Goal: Transaction & Acquisition: Register for event/course

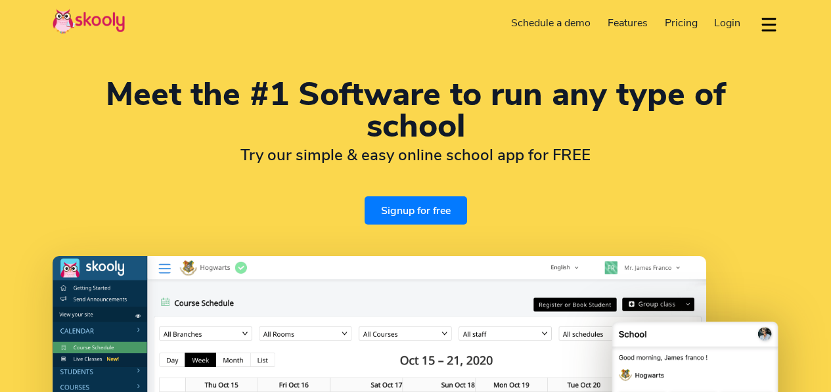
select select "en"
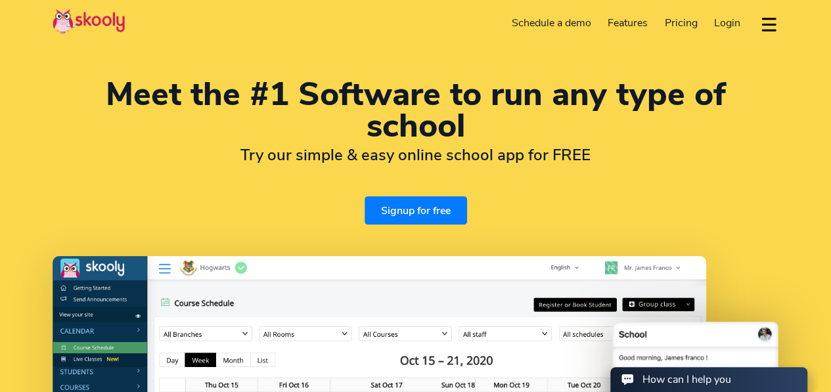
click at [418, 210] on link "Signup for free" at bounding box center [416, 210] width 102 height 28
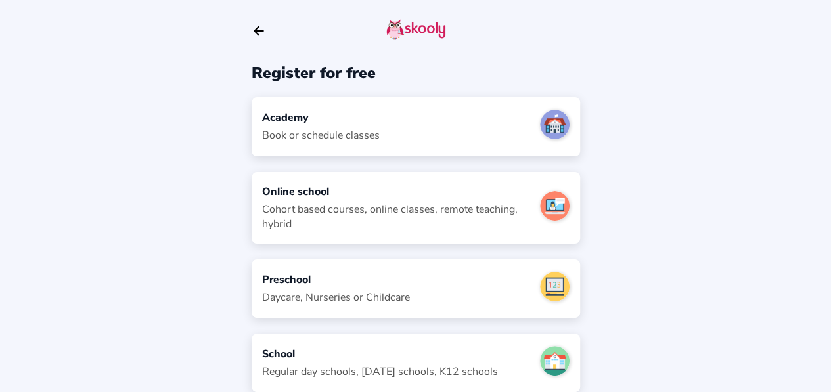
click at [309, 278] on div "Preschool" at bounding box center [336, 280] width 148 height 14
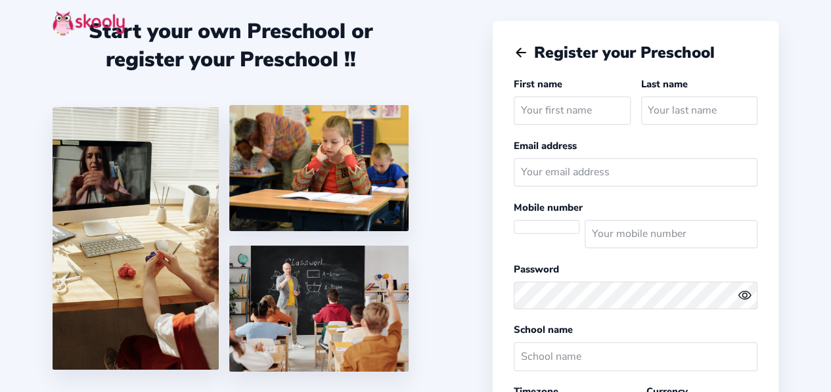
select select
select select "America/Jamaica"
select select "JMD $"
select select "JM"
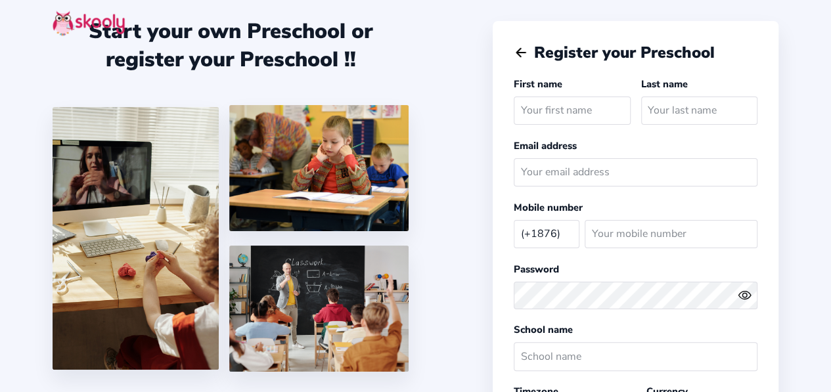
click at [560, 110] on input "text" at bounding box center [572, 111] width 116 height 28
type input "thea"
type input "connor"
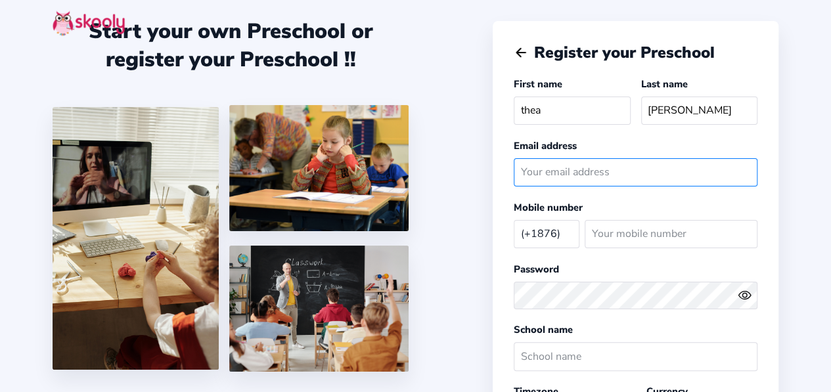
type input "alethea_2023@outlook.com"
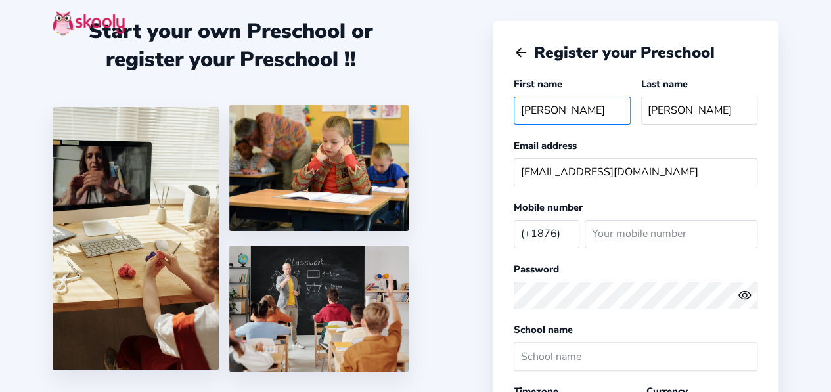
type input "alethea"
click at [560, 224] on select "Afghanistan (+93) Albania (+355) Algeria (+213) AmericanSamoa (+1684) Andorra (…" at bounding box center [547, 233] width 66 height 27
select select "AI"
click at [514, 220] on select "Afghanistan (+93) Albania (+355) Algeria (+213) AmericanSamoa (+1684) Andorra (…" at bounding box center [547, 233] width 66 height 27
select select "America/Anguilla"
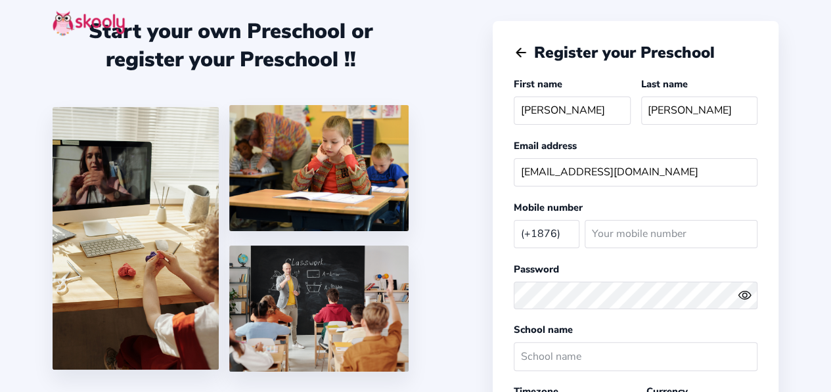
select select "XCD $"
click at [614, 231] on input "number" at bounding box center [671, 234] width 173 height 28
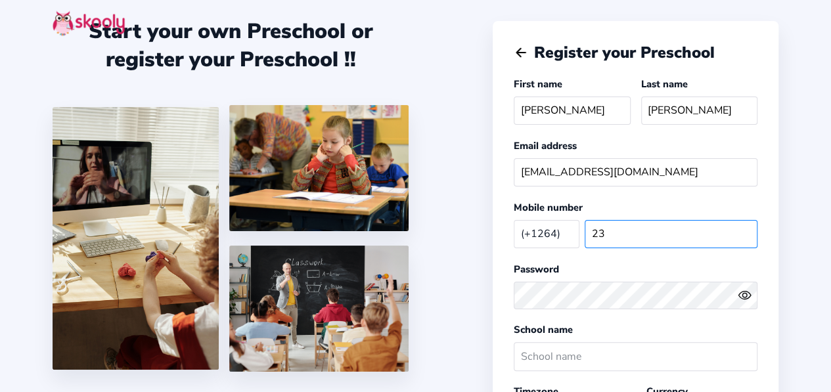
type input "2"
type input "2642351110"
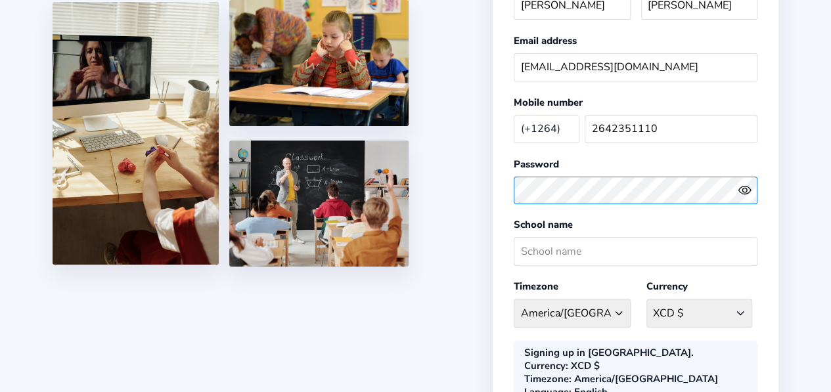
scroll to position [107, 0]
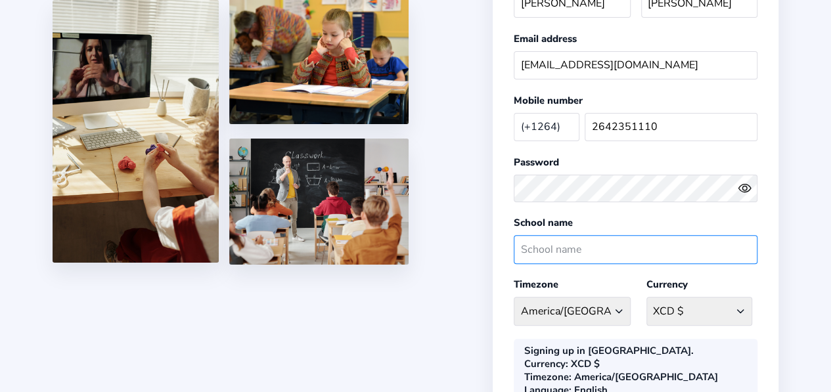
click at [612, 248] on input "text" at bounding box center [636, 249] width 244 height 28
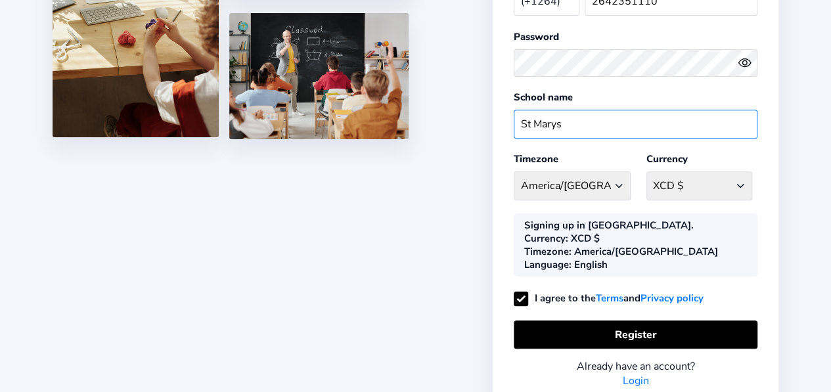
scroll to position [247, 0]
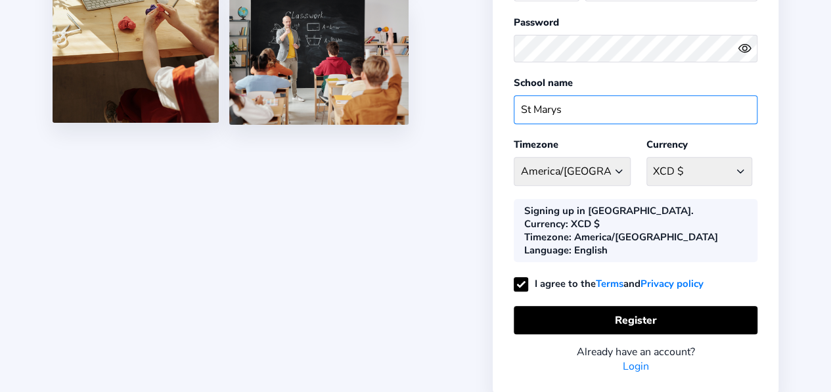
type input "St Marys"
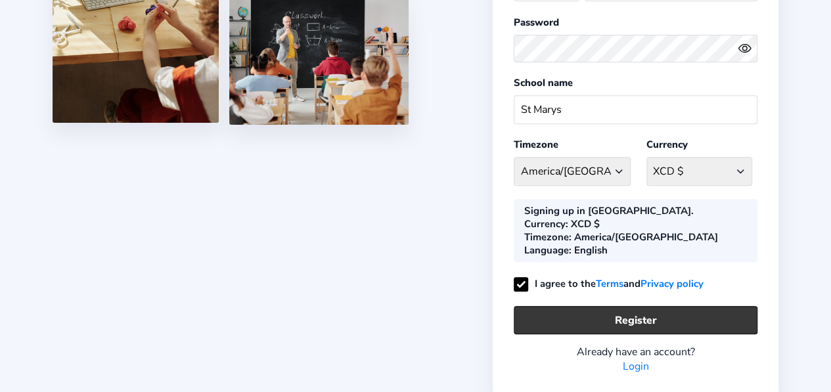
click at [650, 306] on button "Register" at bounding box center [636, 320] width 244 height 28
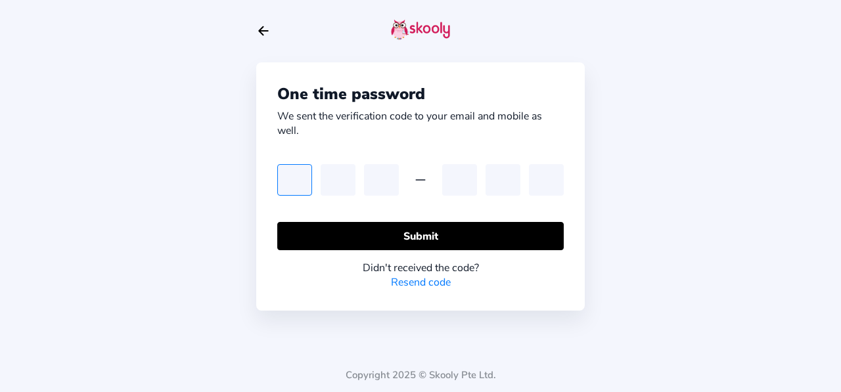
type input "1"
type input "8"
type input "3"
type input "7"
type input "8"
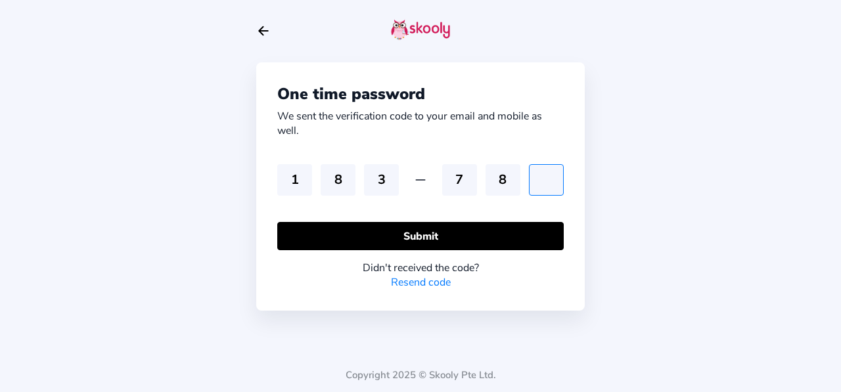
type input "7"
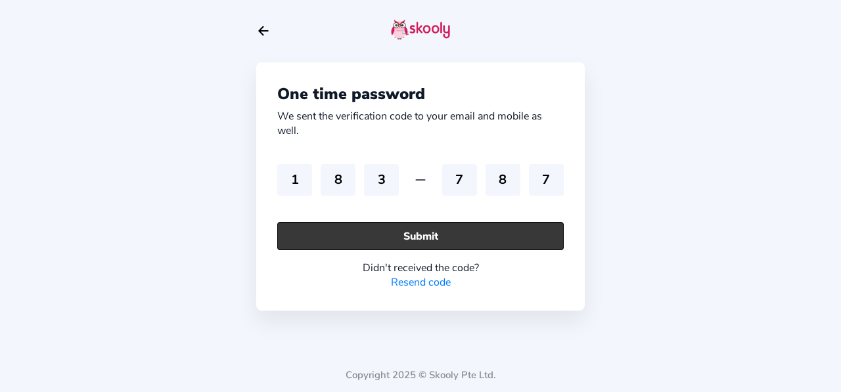
click at [489, 236] on button "Submit" at bounding box center [420, 236] width 286 height 28
